Goal: Task Accomplishment & Management: Manage account settings

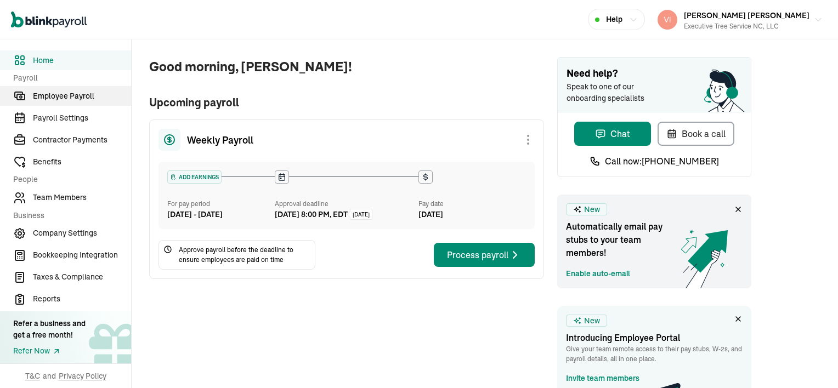
click at [81, 93] on span "Employee Payroll" at bounding box center [82, 97] width 98 height 12
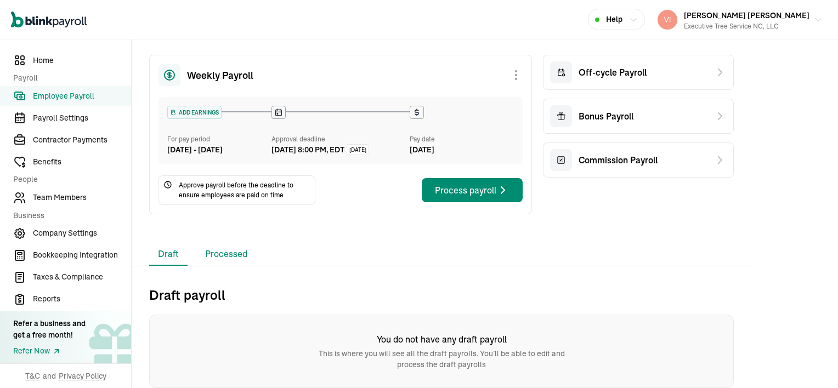
click at [241, 252] on li "Processed" at bounding box center [226, 254] width 60 height 23
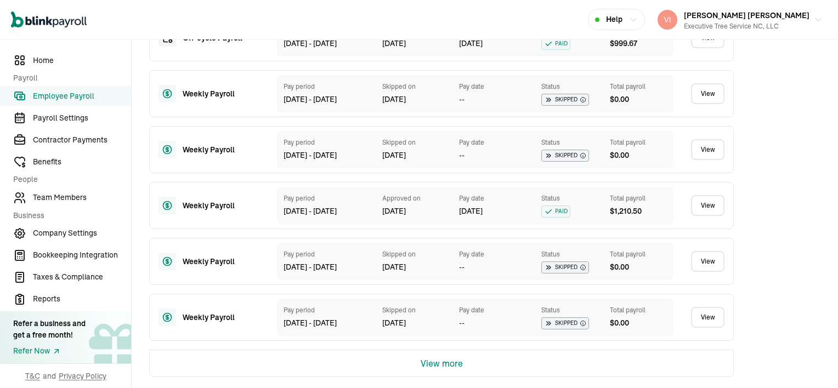
click at [459, 363] on button "View more" at bounding box center [442, 364] width 42 height 26
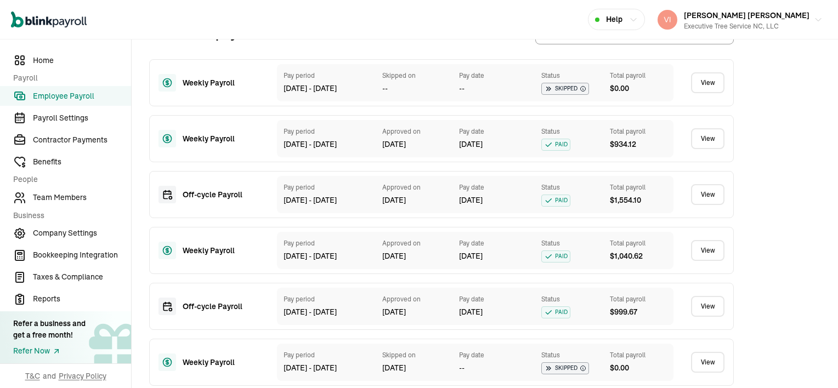
click at [705, 92] on link "View" at bounding box center [707, 82] width 33 height 21
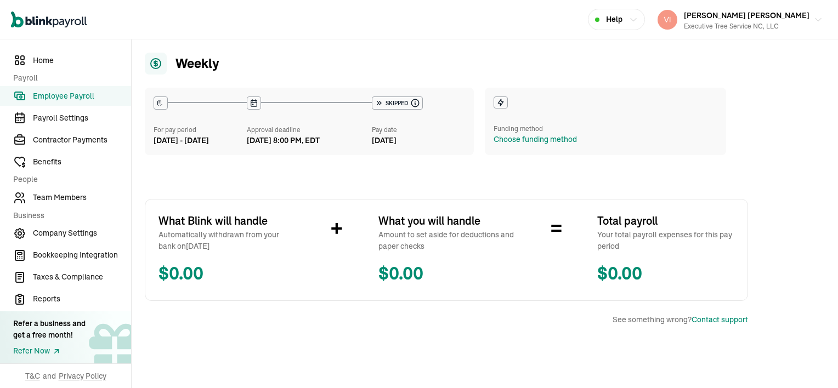
click at [81, 99] on span "Employee Payroll" at bounding box center [82, 97] width 98 height 12
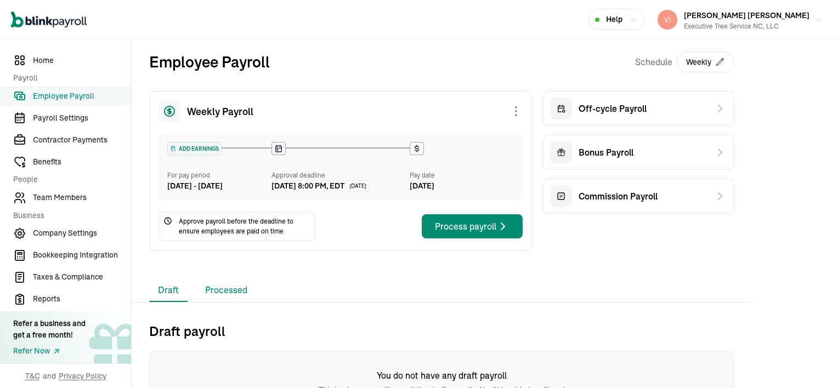
click at [211, 300] on li "Processed" at bounding box center [226, 290] width 60 height 23
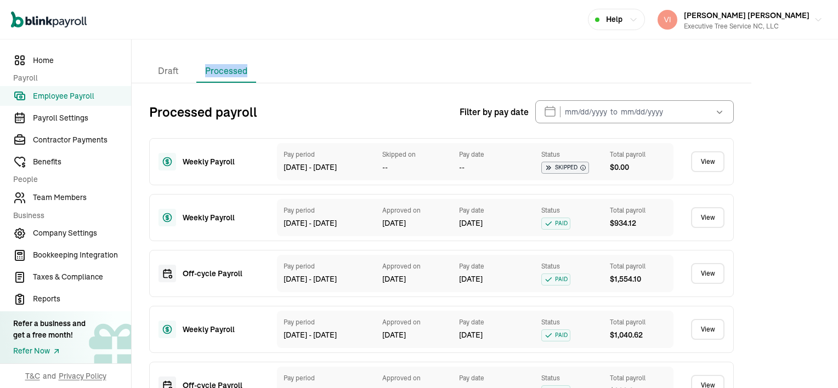
click at [708, 228] on link "View" at bounding box center [707, 217] width 33 height 21
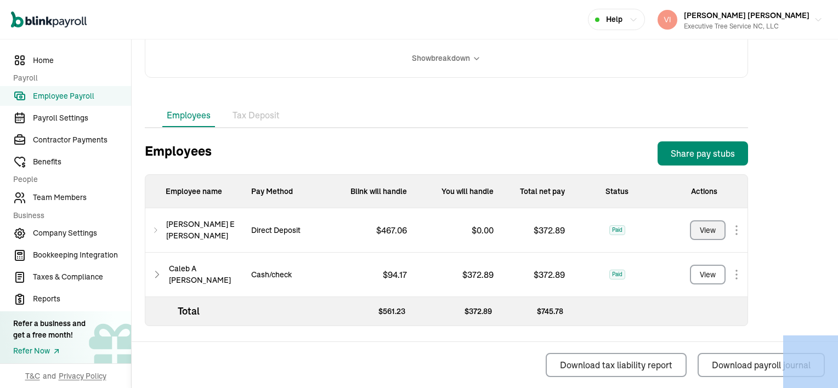
click at [711, 231] on div "View" at bounding box center [708, 231] width 16 height 12
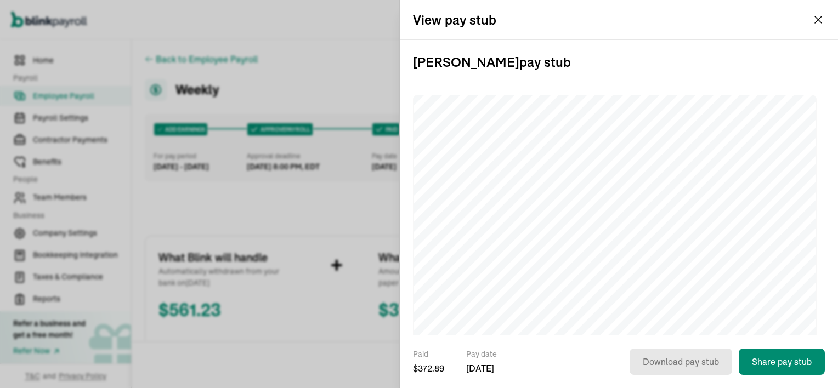
scroll to position [285, 0]
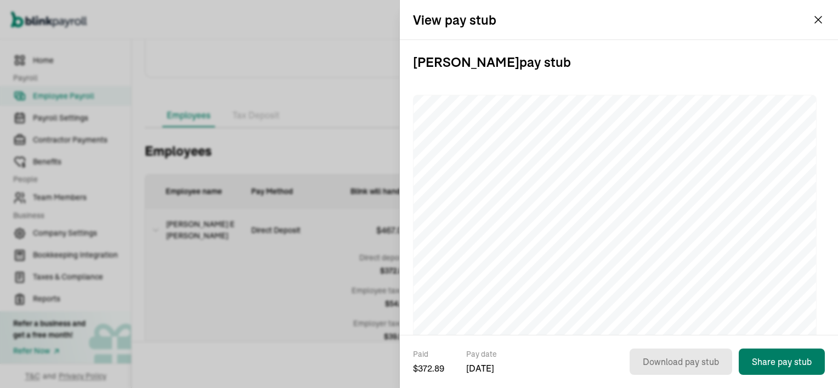
click at [799, 355] on button "Share pay stub" at bounding box center [782, 362] width 86 height 26
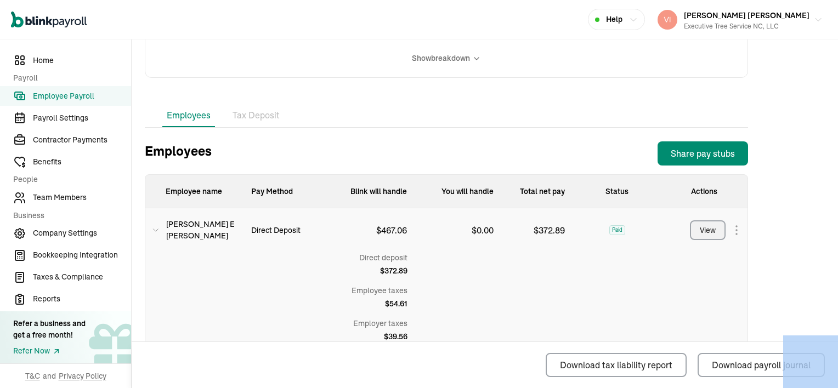
scroll to position [383, 0]
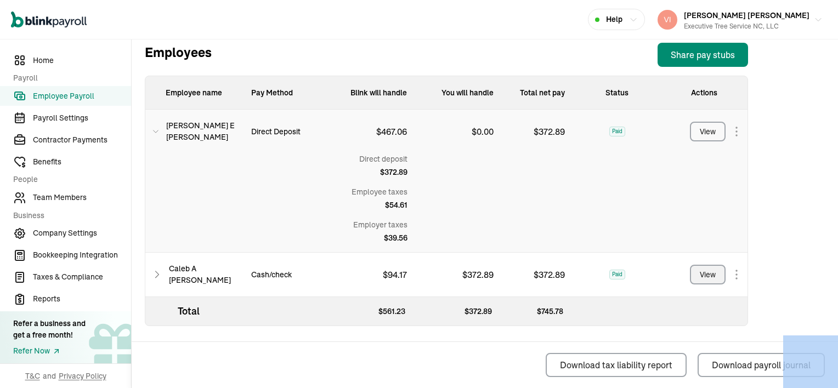
click at [709, 274] on div "View" at bounding box center [708, 275] width 16 height 12
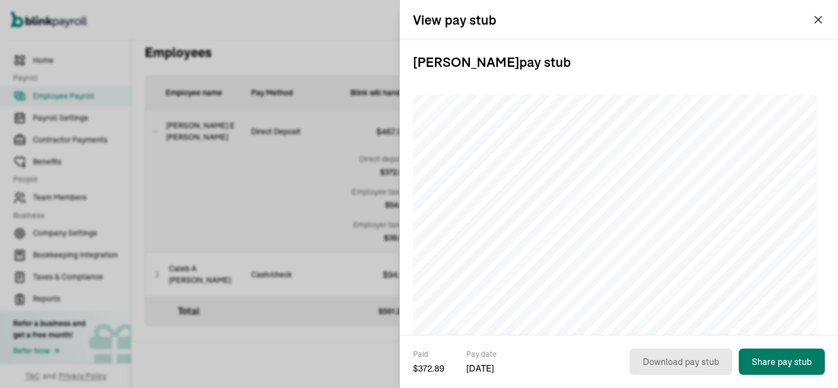
click at [793, 358] on button "Share pay stub" at bounding box center [782, 362] width 86 height 26
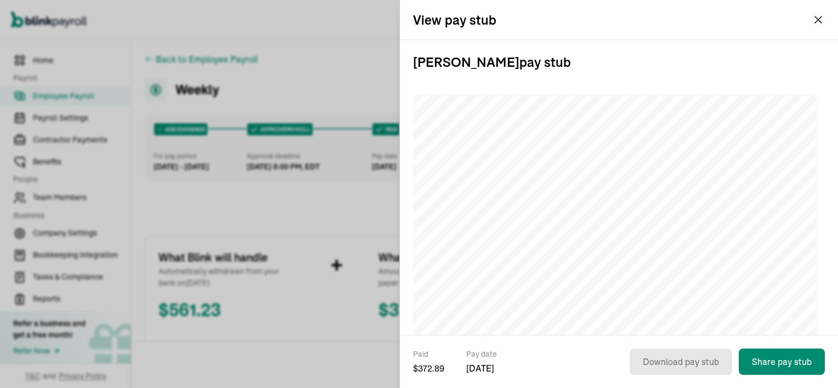
scroll to position [285, 0]
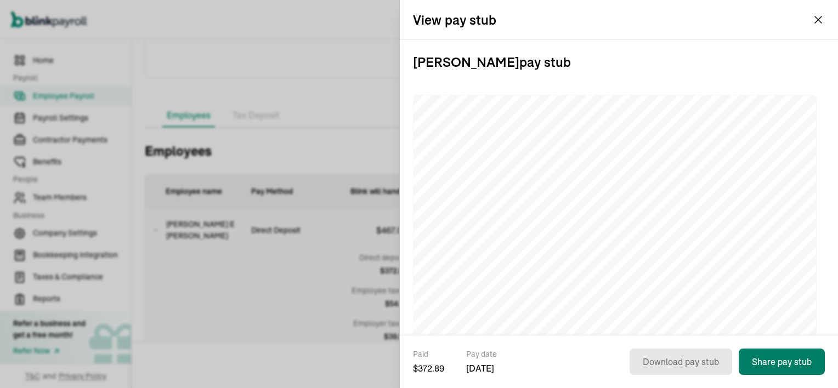
click at [799, 355] on button "Share pay stub" at bounding box center [782, 362] width 86 height 26
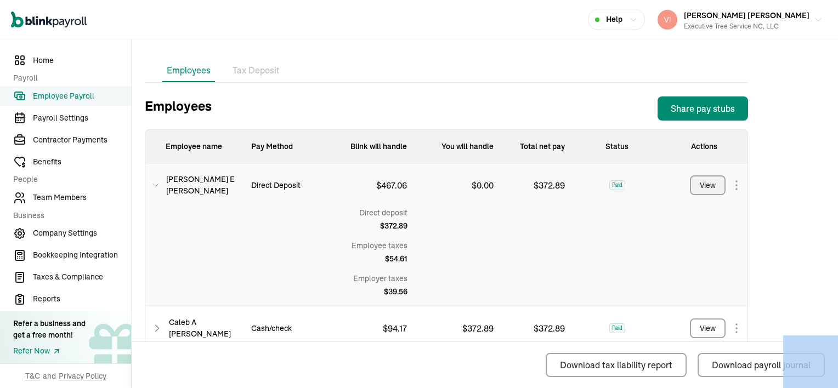
scroll to position [383, 0]
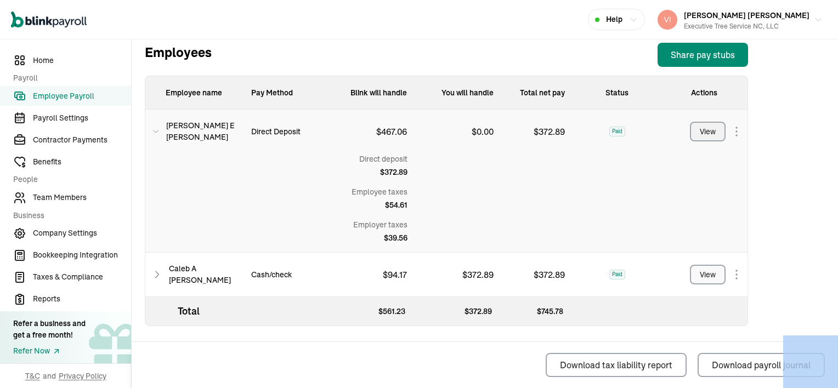
click at [709, 274] on div "View" at bounding box center [708, 275] width 16 height 12
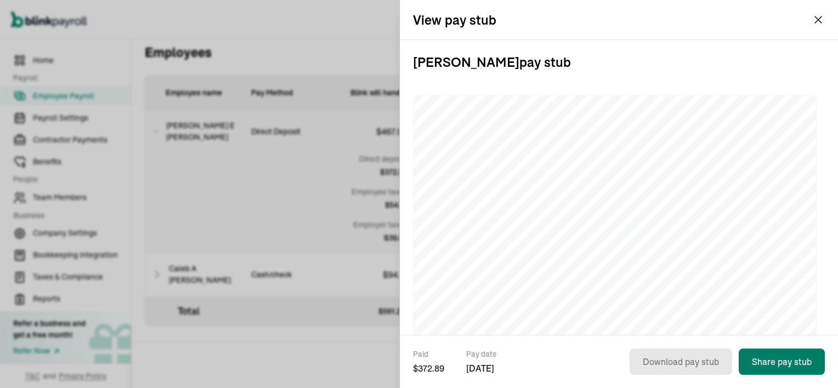
click at [793, 358] on button "Share pay stub" at bounding box center [782, 362] width 86 height 26
